Goal: Task Accomplishment & Management: Use online tool/utility

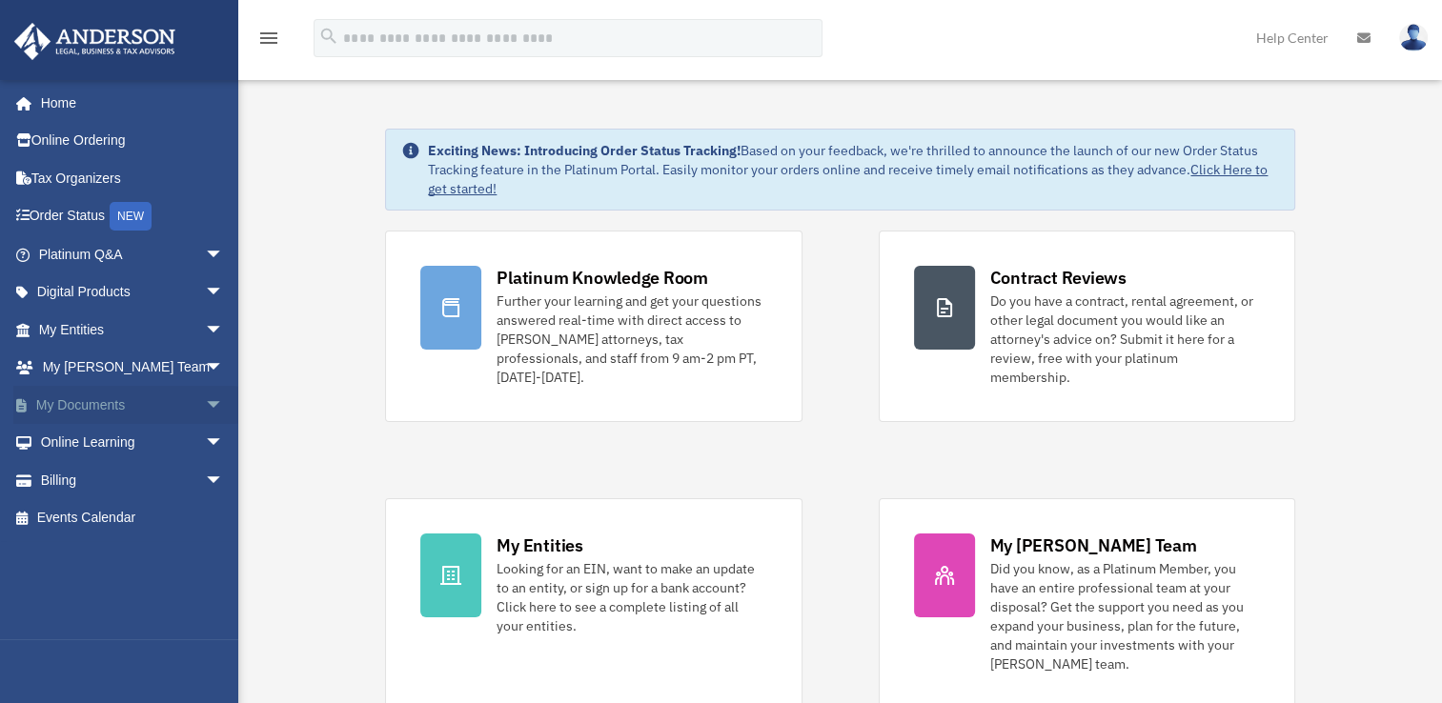
click at [86, 404] on link "My Documents arrow_drop_down" at bounding box center [132, 405] width 239 height 38
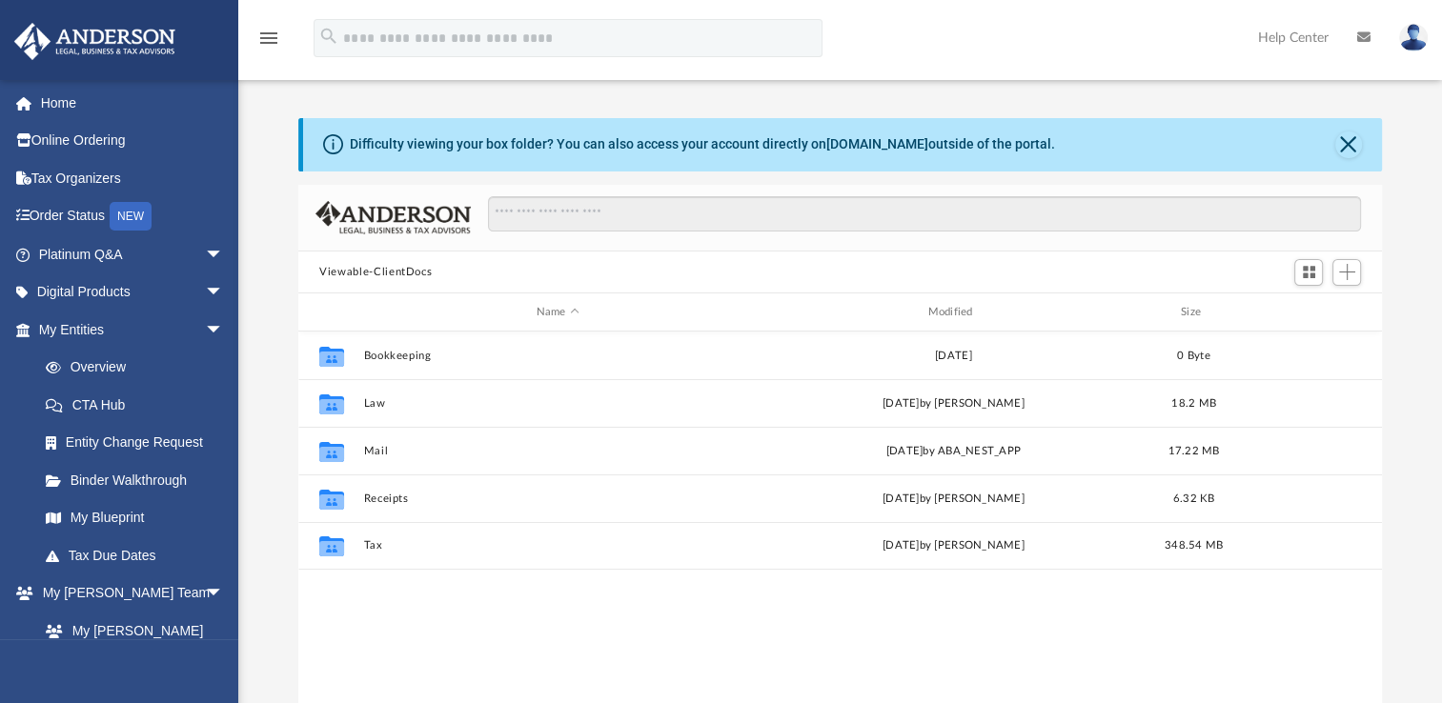
scroll to position [418, 1067]
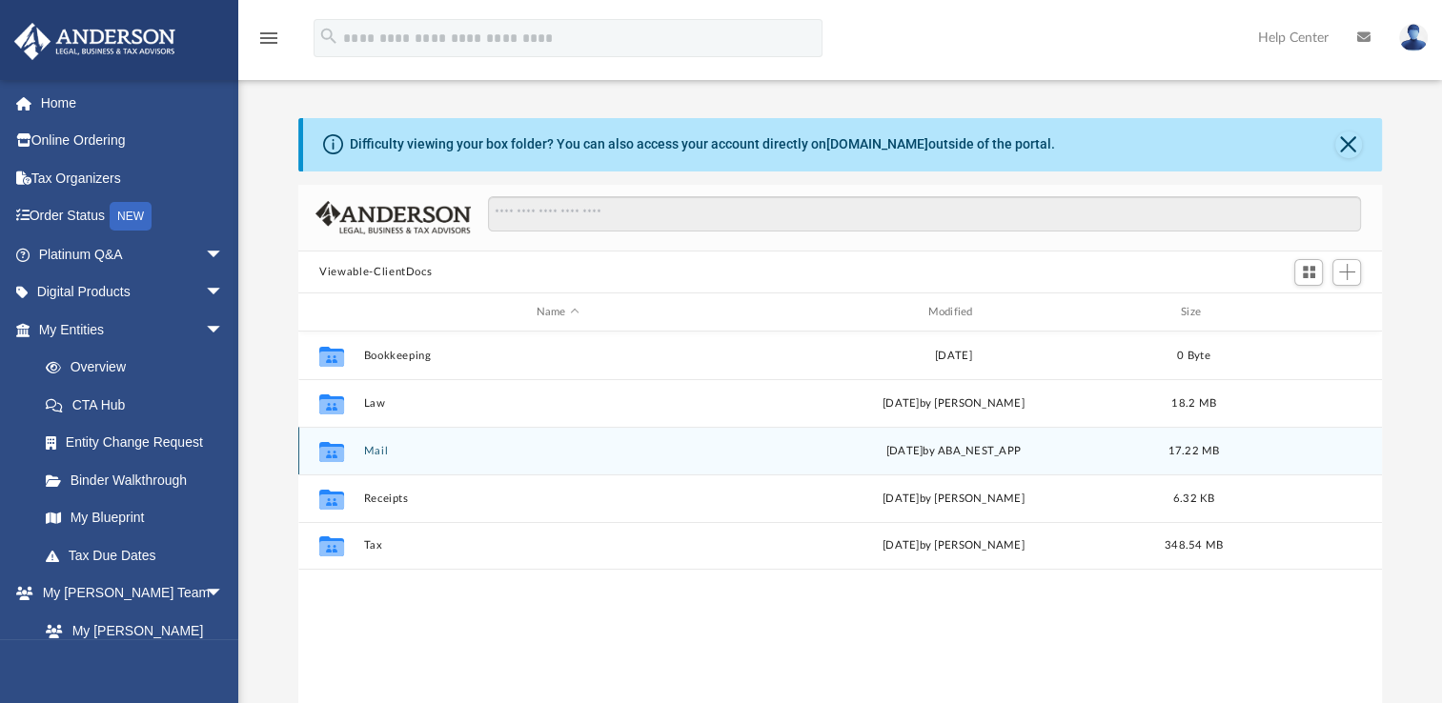
click at [386, 454] on button "Mail" at bounding box center [558, 451] width 388 height 12
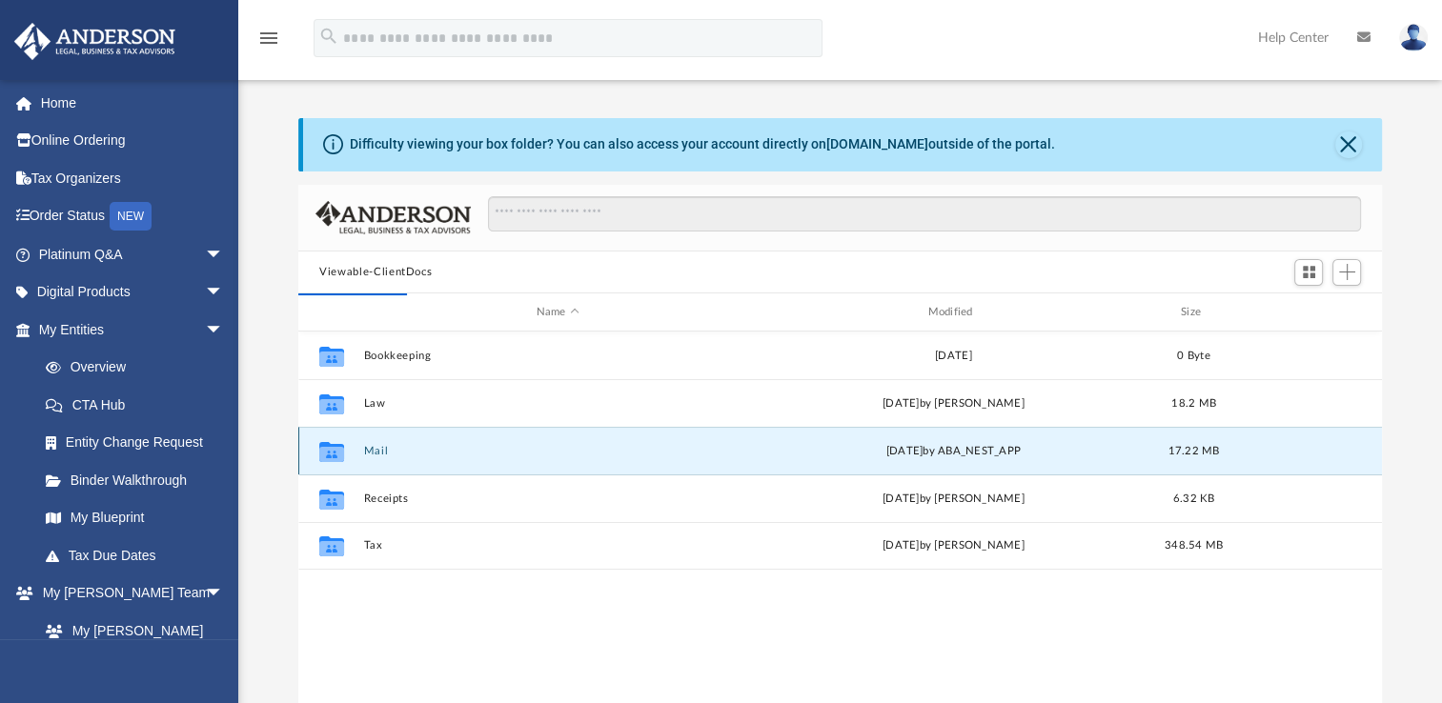
click at [366, 450] on button "Mail" at bounding box center [558, 451] width 388 height 12
click at [404, 448] on button "Mail" at bounding box center [558, 451] width 388 height 12
drag, startPoint x: 404, startPoint y: 448, endPoint x: 380, endPoint y: 446, distance: 23.9
click at [380, 446] on button "Mail" at bounding box center [558, 451] width 388 height 12
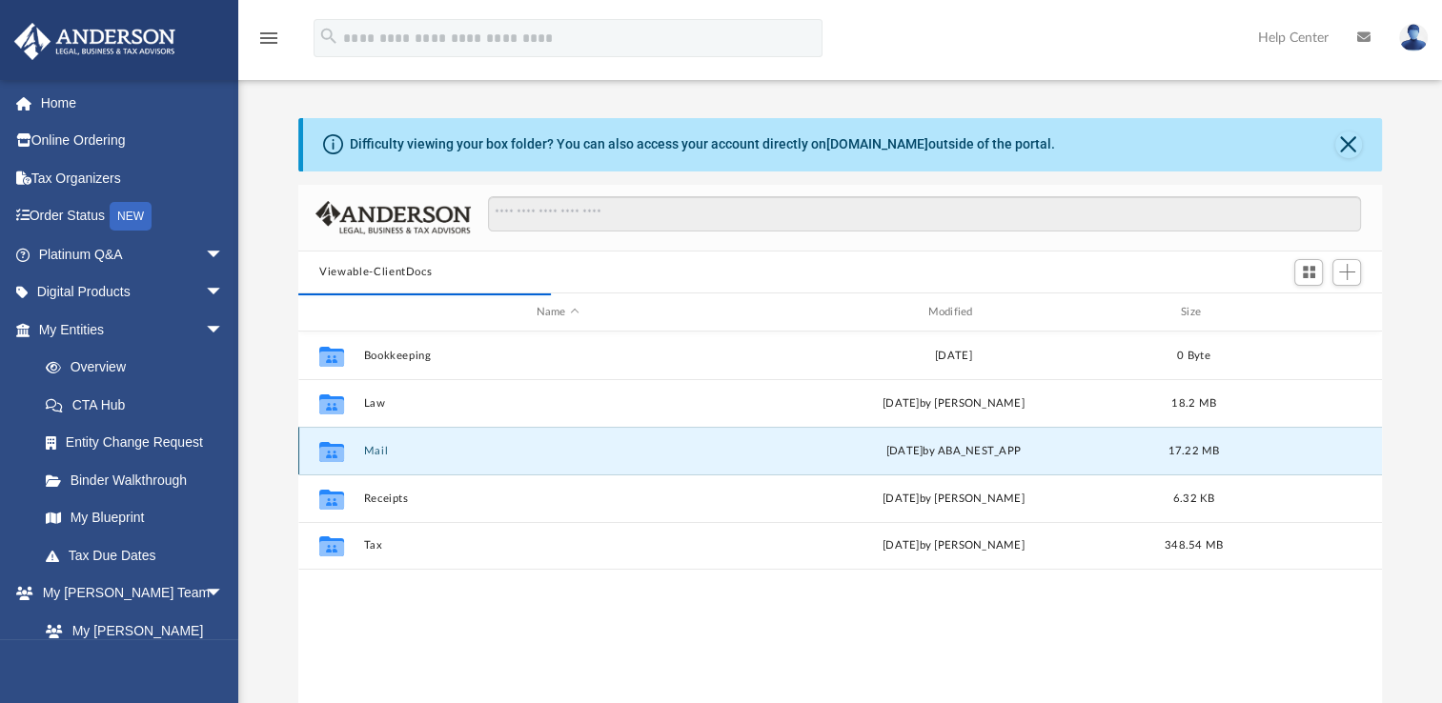
click at [380, 446] on button "Mail" at bounding box center [558, 451] width 388 height 12
click at [1338, 142] on button "Close" at bounding box center [1348, 144] width 27 height 27
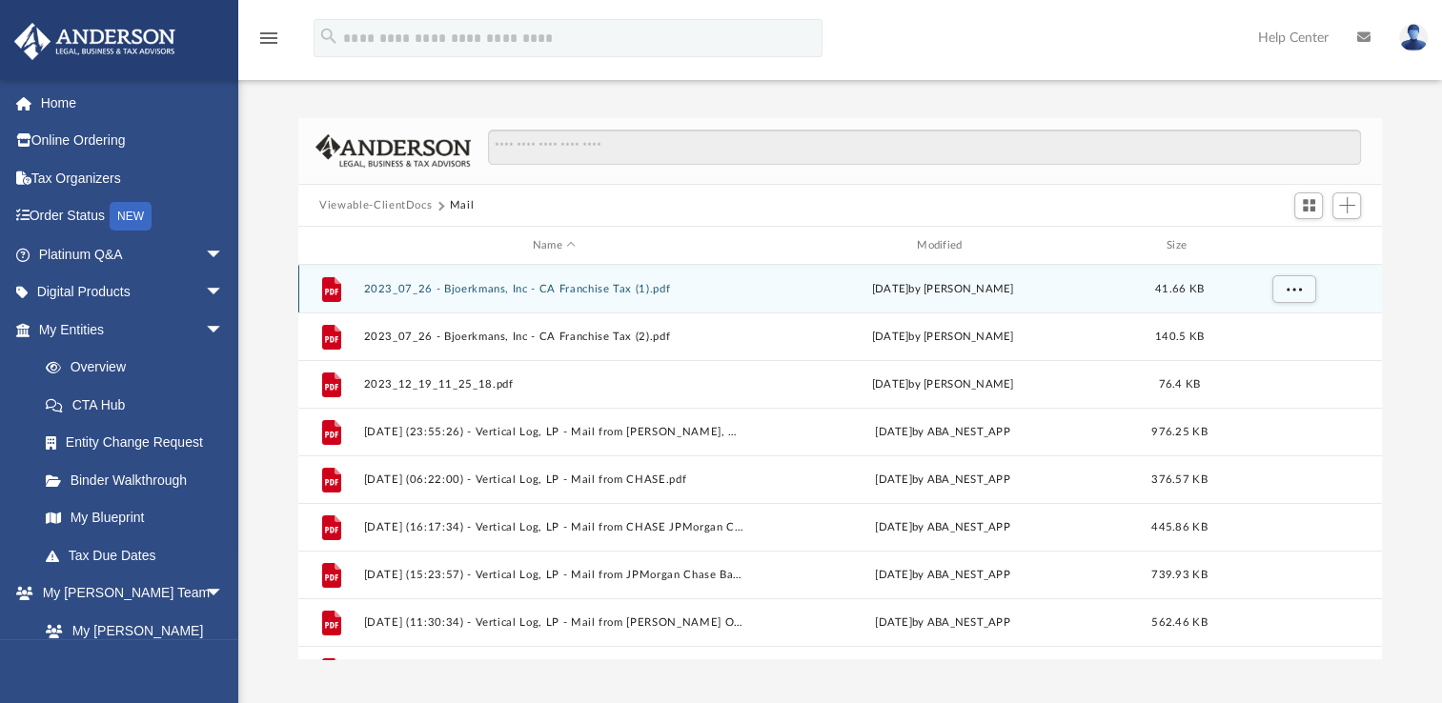
click at [533, 293] on button "2023_07_26 - Bjoerkmans, Inc - CA Franchise Tax (1).pdf" at bounding box center [554, 289] width 380 height 12
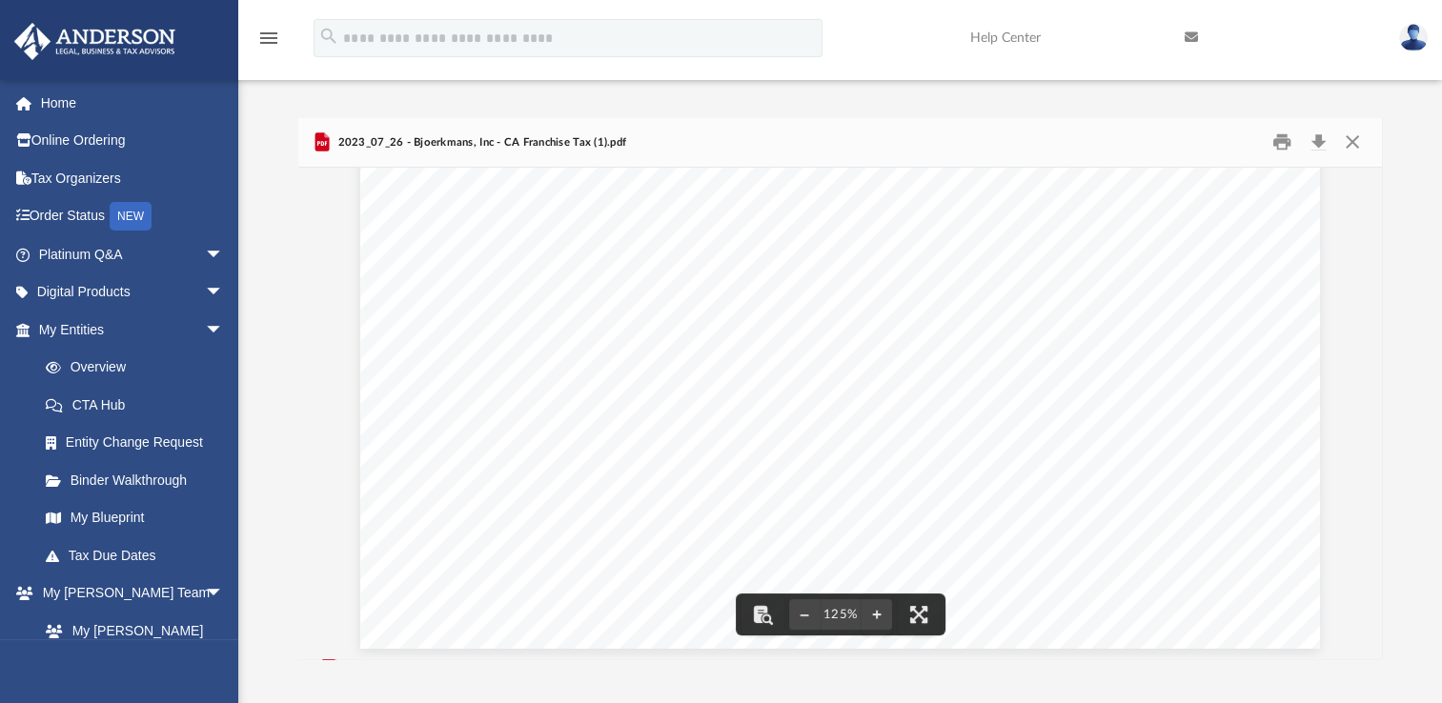
scroll to position [788, 0]
click at [1351, 155] on button "Close" at bounding box center [1351, 143] width 34 height 30
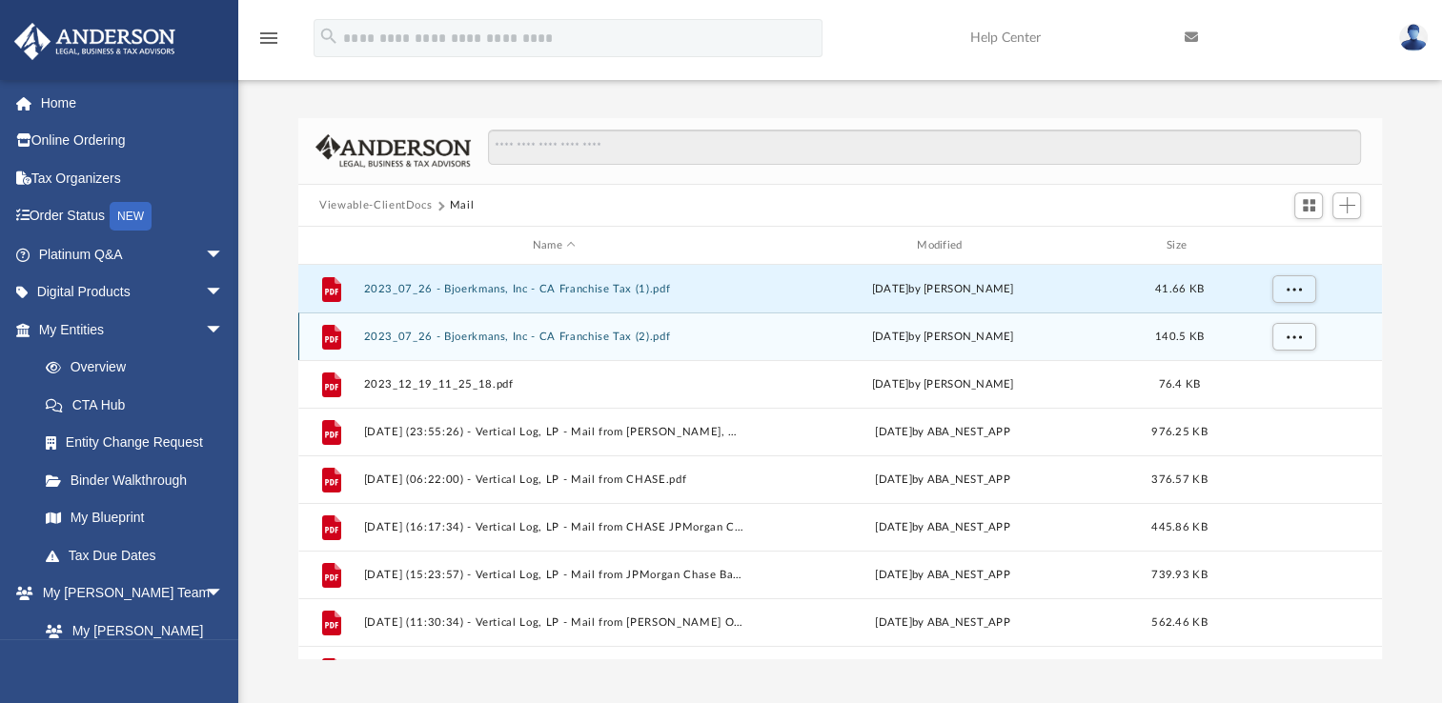
click at [531, 333] on button "2023_07_26 - Bjoerkmans, Inc - CA Franchise Tax (2).pdf" at bounding box center [554, 337] width 380 height 12
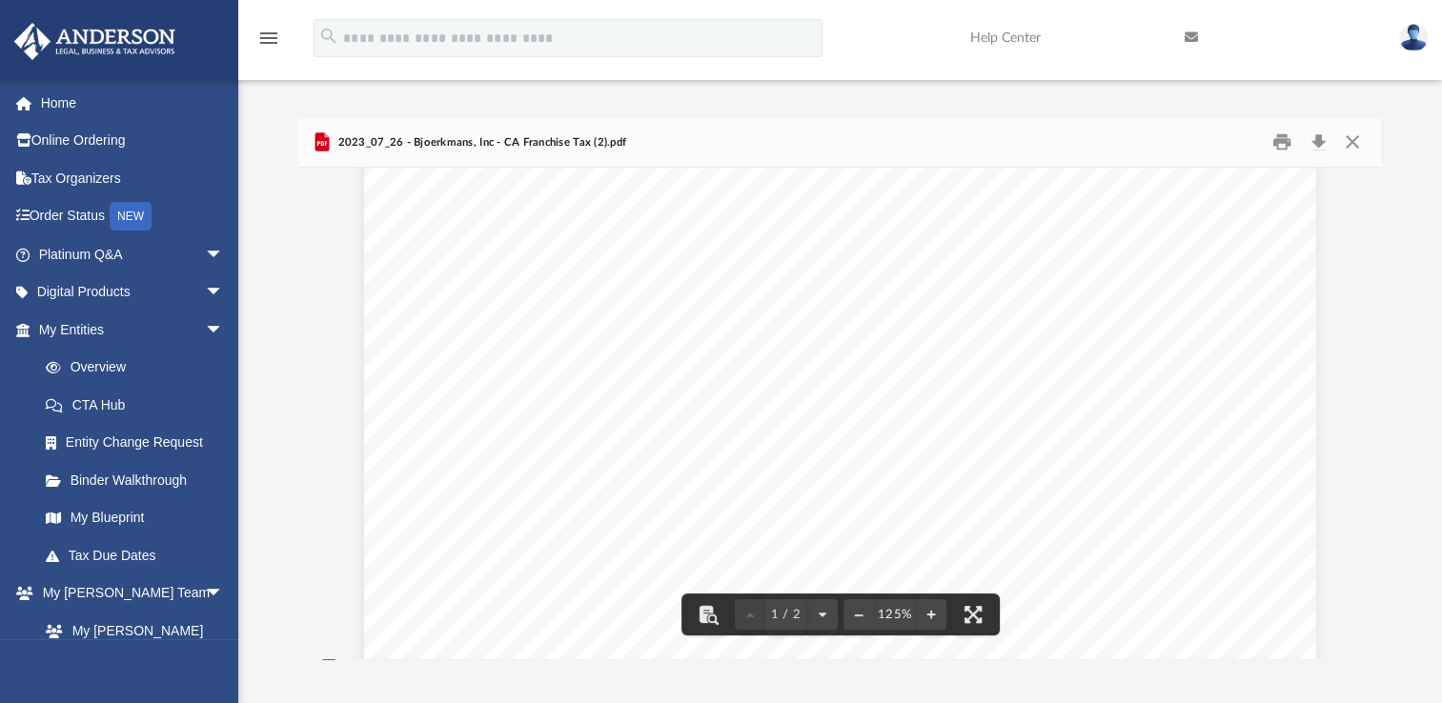
scroll to position [0, 0]
click at [1354, 154] on button "Close" at bounding box center [1351, 143] width 34 height 30
click at [1351, 146] on input "Search files and folders" at bounding box center [924, 148] width 873 height 36
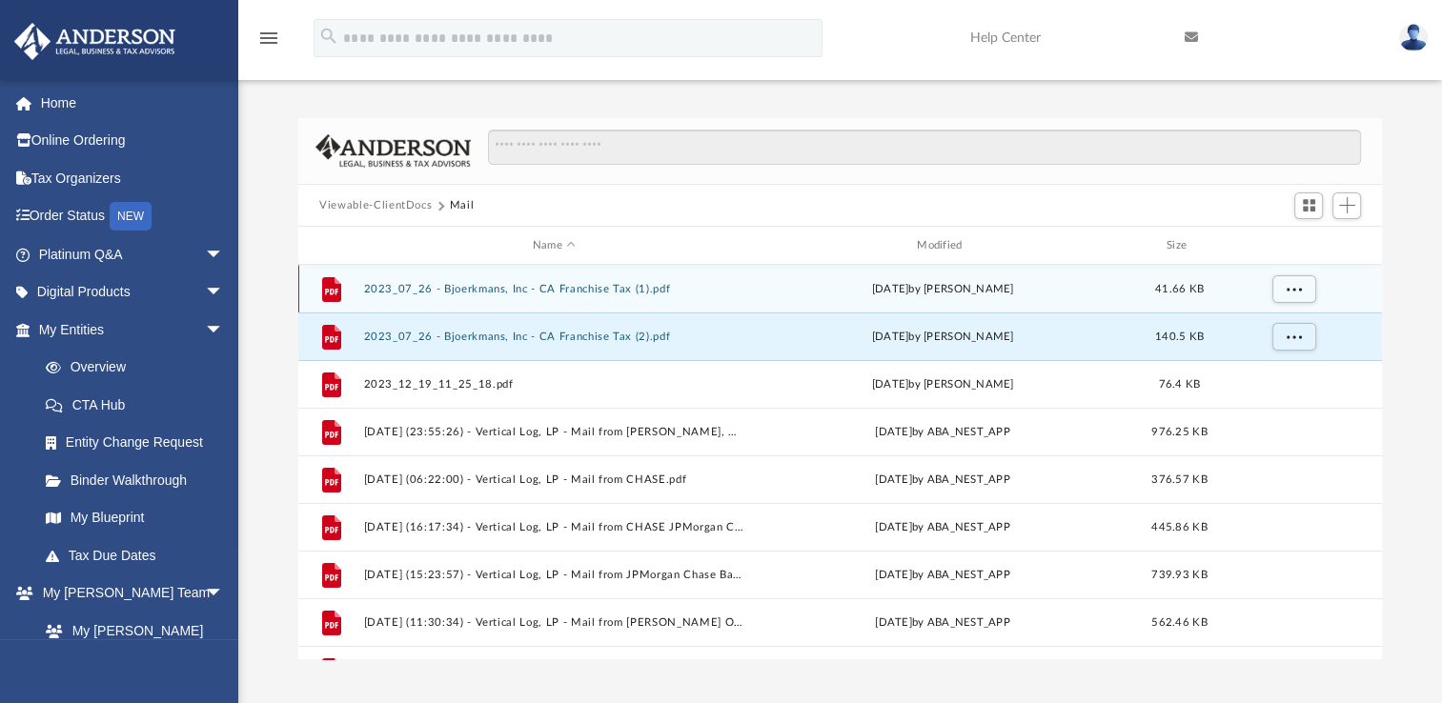
click at [454, 293] on button "2023_07_26 - Bjoerkmans, Inc - CA Franchise Tax (1).pdf" at bounding box center [554, 289] width 380 height 12
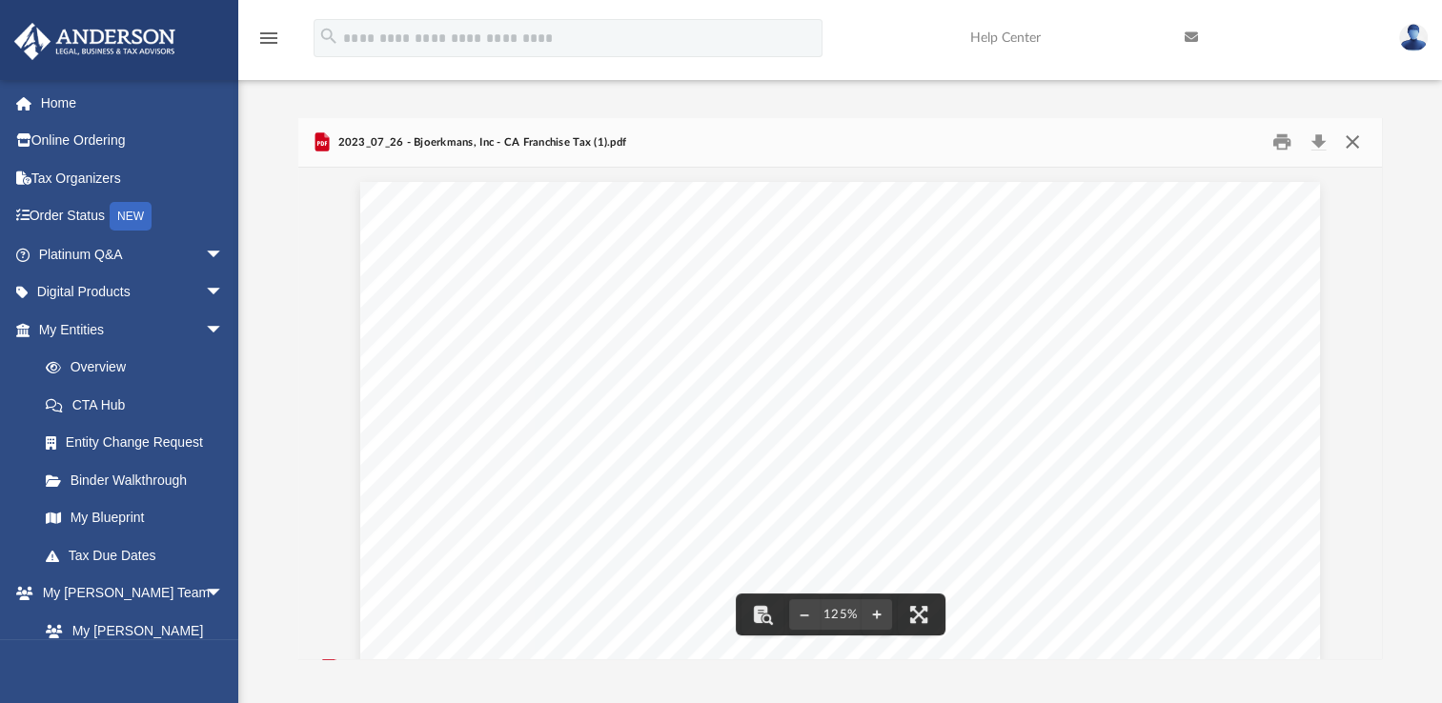
click at [1351, 149] on button "Close" at bounding box center [1351, 143] width 34 height 30
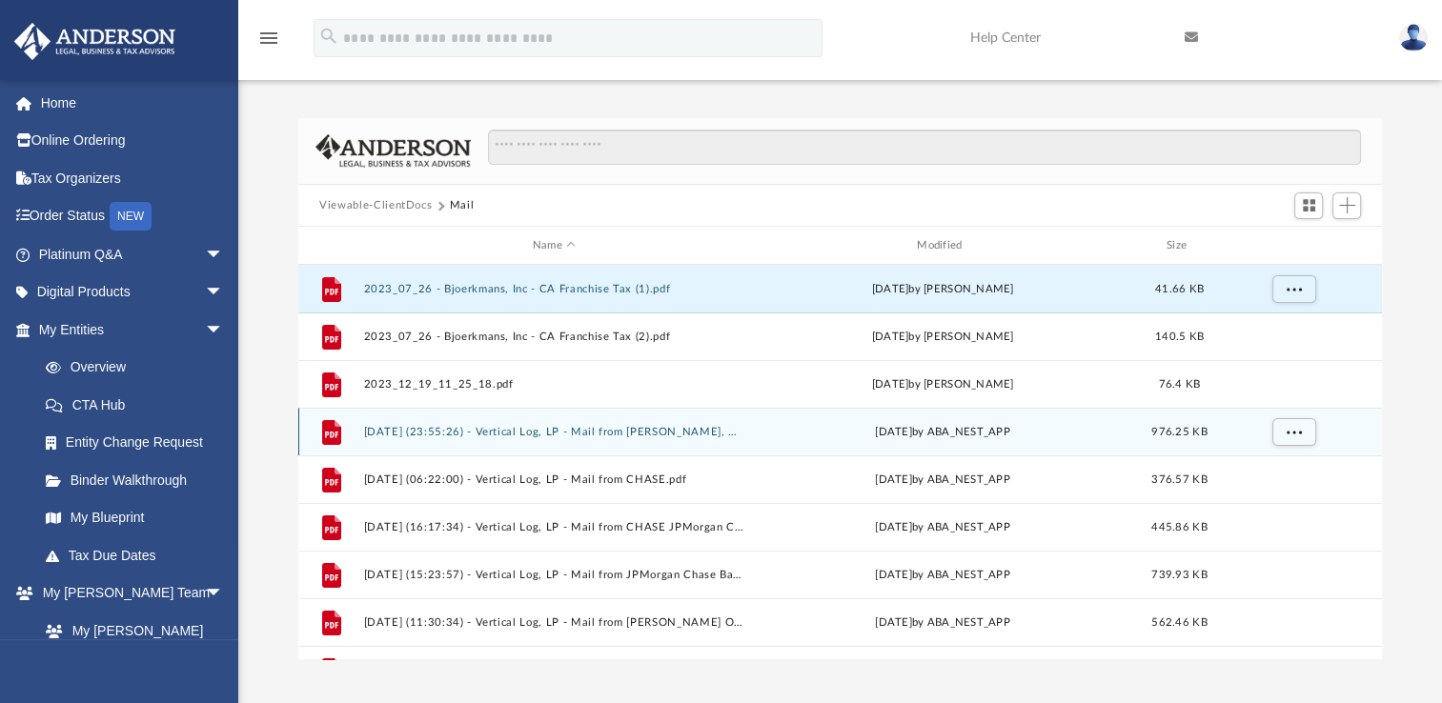
click at [503, 432] on button "[DATE] (23:55:26) - Vertical Log, LP - Mail from [PERSON_NAME], CPA Orange Coun…" at bounding box center [554, 432] width 380 height 12
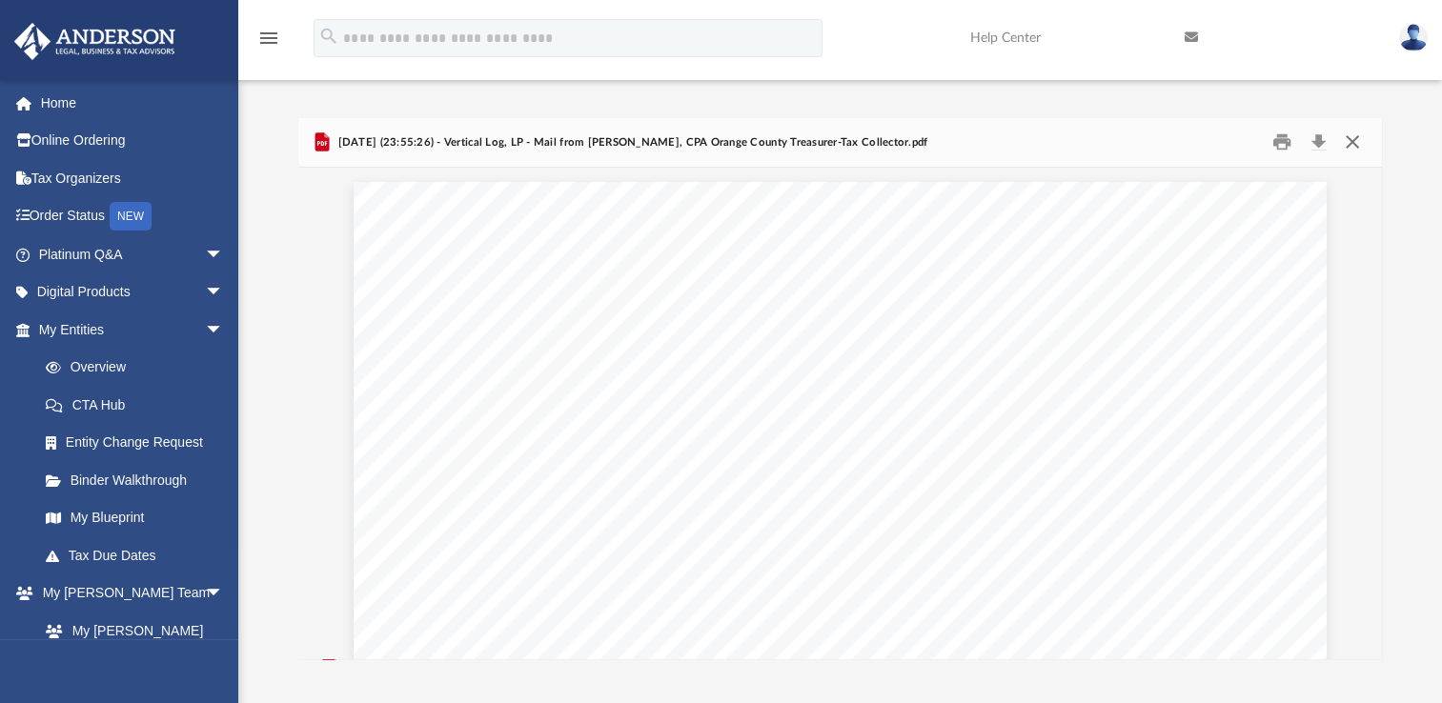
click at [1348, 145] on button "Close" at bounding box center [1351, 143] width 34 height 30
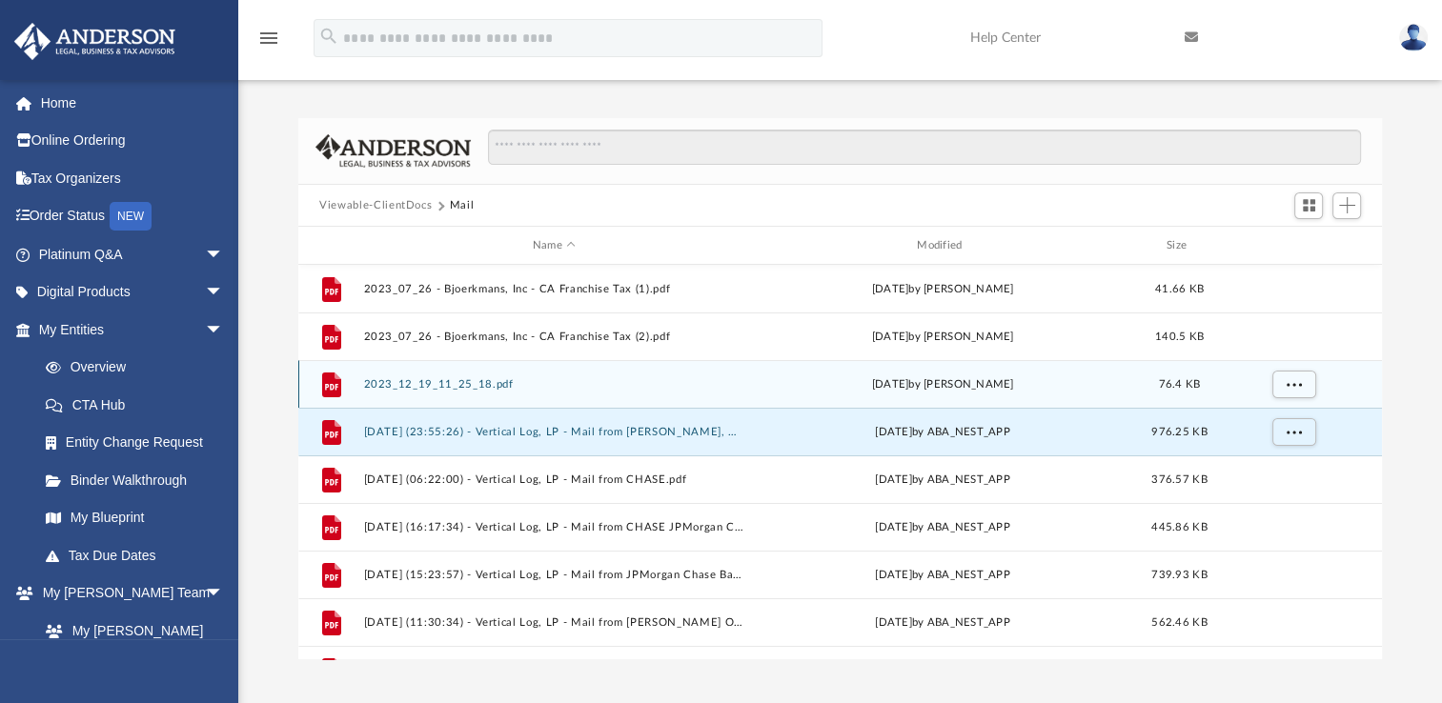
click at [411, 385] on button "2023_12_19_11_25_18.pdf" at bounding box center [554, 384] width 380 height 12
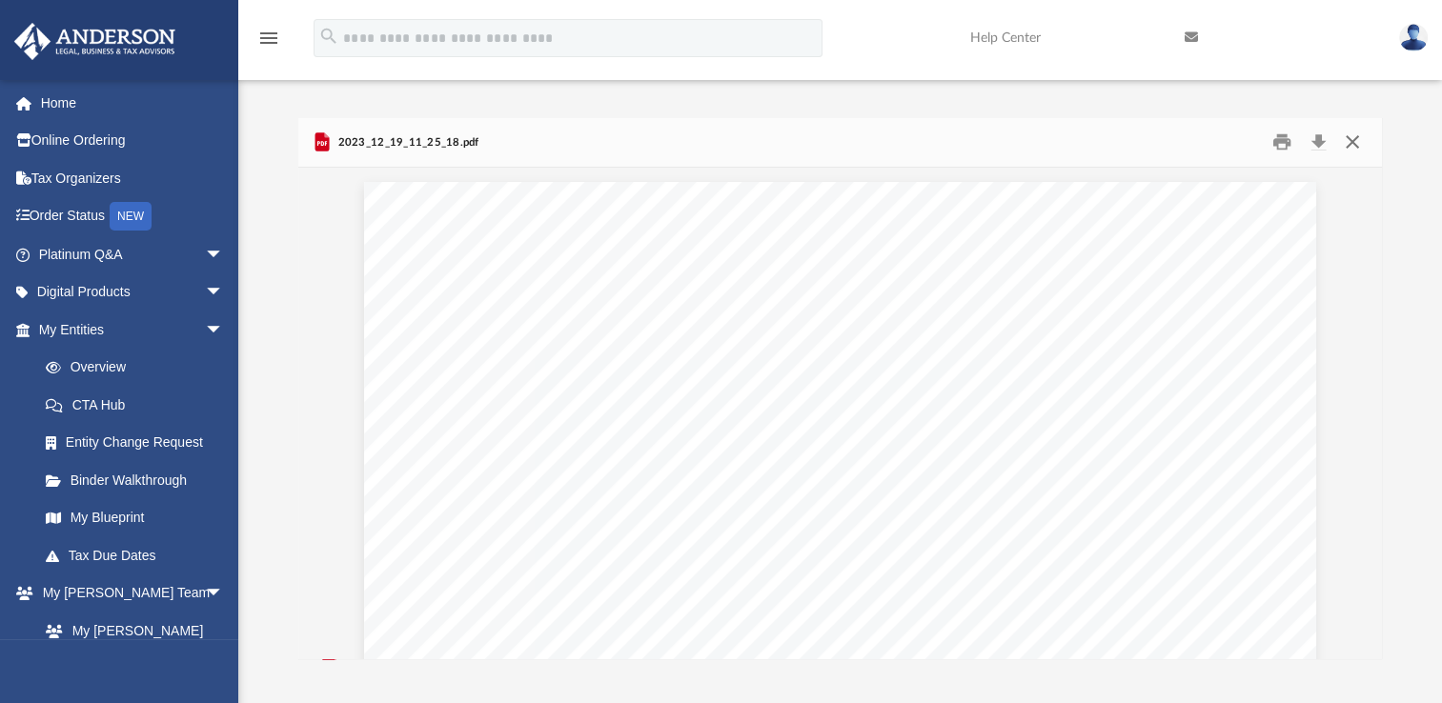
click at [1355, 131] on button "Close" at bounding box center [1351, 143] width 34 height 30
